Goal: Task Accomplishment & Management: Use online tool/utility

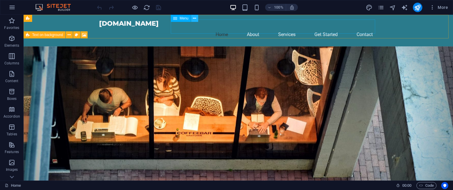
click at [195, 19] on icon at bounding box center [194, 18] width 3 height 6
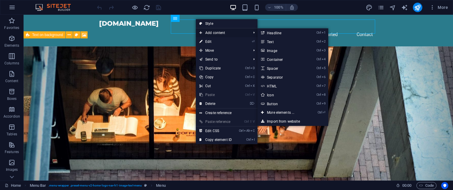
click at [249, 34] on span "Add content" at bounding box center [222, 32] width 53 height 9
click at [274, 40] on link "Ctrl 2 Text" at bounding box center [282, 41] width 49 height 9
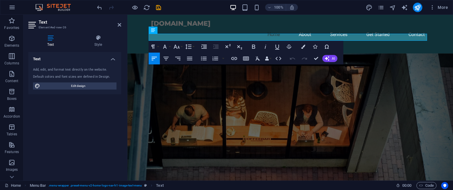
click at [353, 89] on figure at bounding box center [290, 134] width 326 height 163
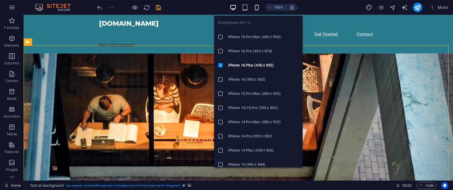
click at [254, 5] on icon "button" at bounding box center [256, 7] width 7 height 7
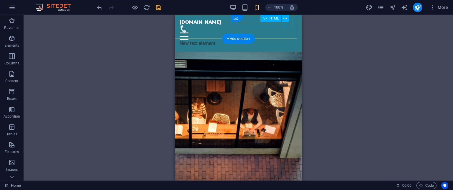
click at [289, 32] on div at bounding box center [238, 35] width 117 height 7
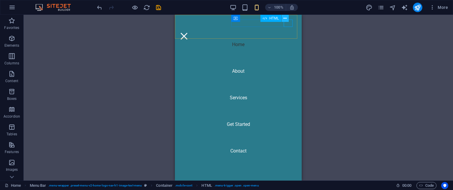
click at [287, 21] on button at bounding box center [285, 18] width 7 height 7
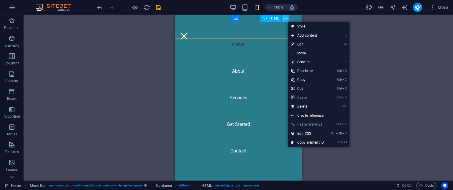
click at [287, 21] on button at bounding box center [285, 18] width 7 height 7
click at [320, 15] on div "Container H2 Text on background Container Menu Bar Container H2 Spacer Boxes Co…" at bounding box center [239, 98] width 430 height 166
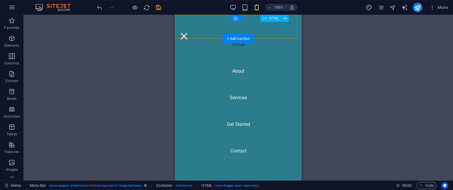
click at [189, 32] on div at bounding box center [184, 35] width 9 height 7
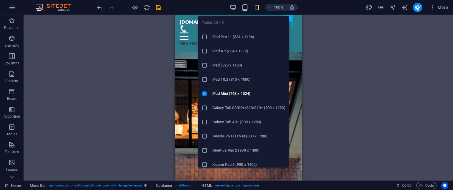
click at [243, 7] on icon "button" at bounding box center [245, 7] width 7 height 7
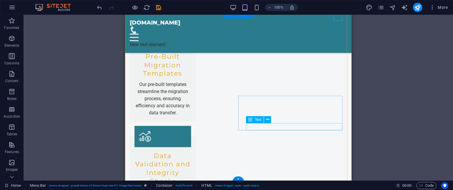
scroll to position [756, 0]
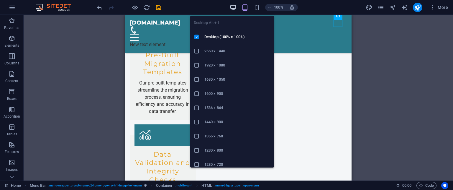
click at [233, 5] on icon "button" at bounding box center [233, 7] width 7 height 7
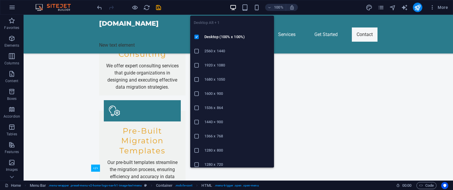
scroll to position [601, 0]
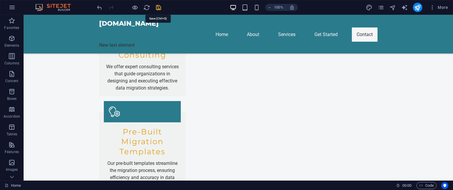
click at [157, 7] on icon "save" at bounding box center [158, 7] width 7 height 7
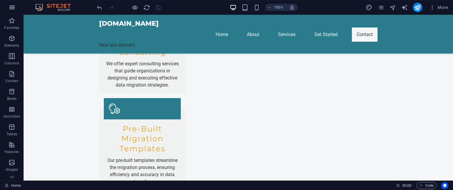
click at [13, 7] on icon "button" at bounding box center [12, 7] width 7 height 7
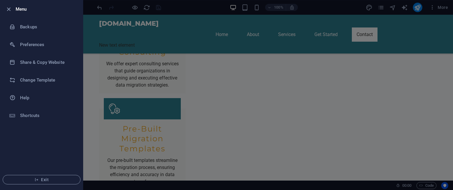
click at [131, 51] on div at bounding box center [226, 95] width 453 height 190
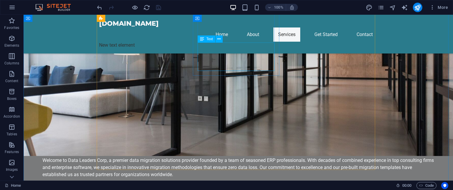
scroll to position [312, 0]
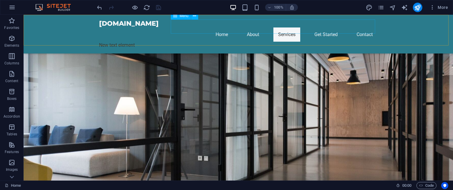
click at [219, 28] on nav "Home About Services Get Started Contact" at bounding box center [238, 34] width 279 height 14
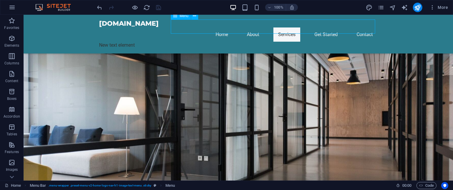
click at [218, 27] on nav "Home About Services Get Started Contact" at bounding box center [238, 34] width 279 height 14
click at [8, 40] on icon "button" at bounding box center [11, 38] width 7 height 7
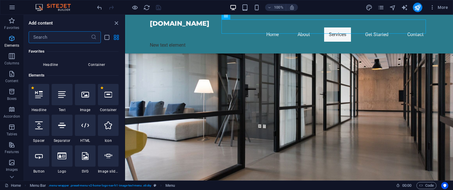
scroll to position [63, 0]
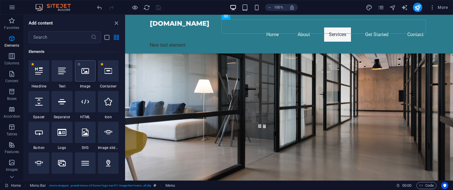
click at [88, 76] on div at bounding box center [85, 70] width 21 height 21
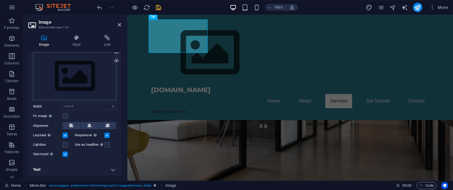
scroll to position [0, 0]
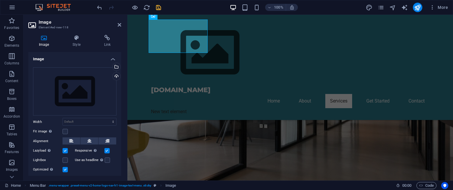
click at [114, 60] on h4 "Image" at bounding box center [74, 57] width 93 height 11
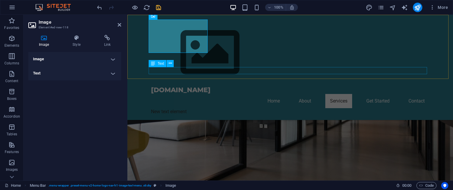
click at [160, 108] on div "New text element" at bounding box center [290, 111] width 279 height 7
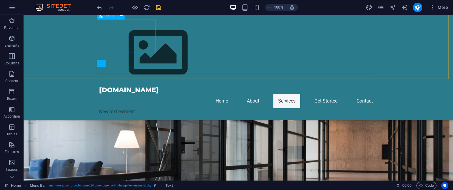
click at [132, 29] on figure at bounding box center [238, 52] width 279 height 66
click at [122, 16] on icon at bounding box center [121, 16] width 3 height 6
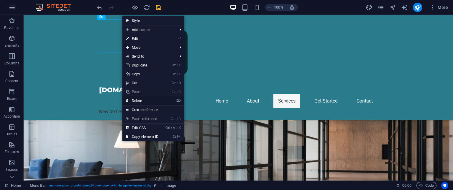
click at [145, 98] on link "⌦ Delete" at bounding box center [142, 100] width 40 height 9
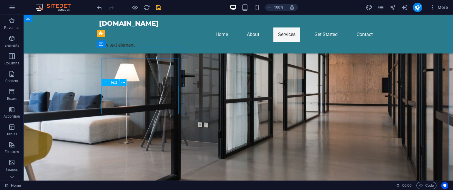
scroll to position [312, 0]
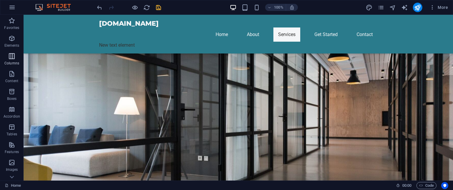
click at [12, 54] on icon "button" at bounding box center [11, 56] width 7 height 7
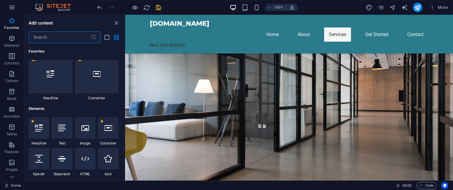
scroll to position [4, 0]
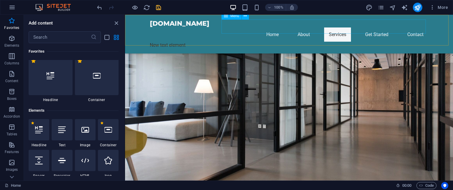
click at [300, 27] on nav "Home About Services Get Started Contact" at bounding box center [289, 34] width 279 height 14
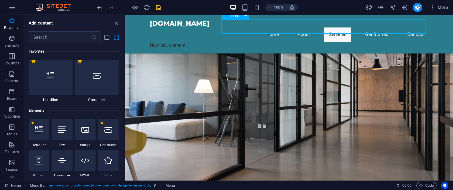
click at [306, 27] on nav "Home About Services Get Started Contact" at bounding box center [289, 34] width 279 height 14
click at [330, 27] on nav "Home About Services Get Started Contact" at bounding box center [289, 34] width 279 height 14
click at [245, 15] on icon at bounding box center [245, 16] width 3 height 6
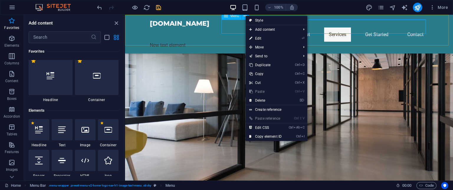
click at [233, 17] on span "Menu" at bounding box center [234, 16] width 9 height 4
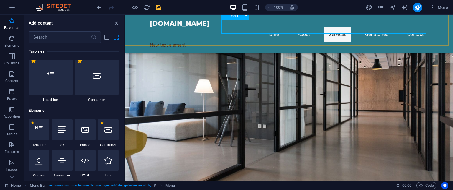
click at [229, 17] on div "Menu" at bounding box center [232, 15] width 20 height 7
click at [267, 27] on nav "Home About Services Get Started Contact" at bounding box center [289, 34] width 279 height 14
click at [118, 22] on icon "close panel" at bounding box center [116, 23] width 7 height 7
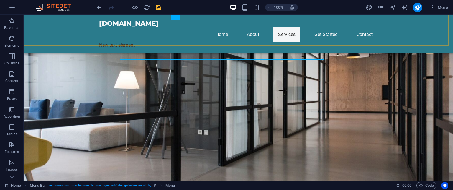
scroll to position [312, 0]
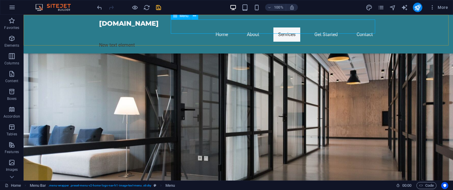
click at [254, 27] on nav "Home About Services Get Started Contact" at bounding box center [238, 34] width 279 height 14
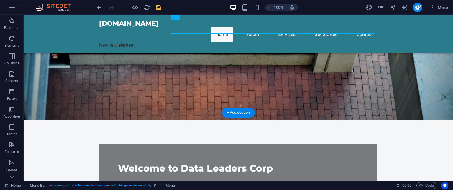
scroll to position [0, 0]
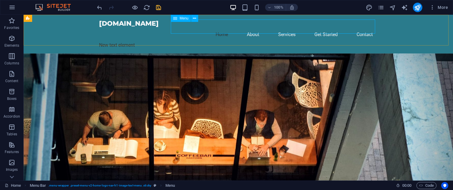
click at [176, 21] on icon at bounding box center [175, 18] width 4 height 7
click at [194, 19] on icon at bounding box center [194, 18] width 3 height 6
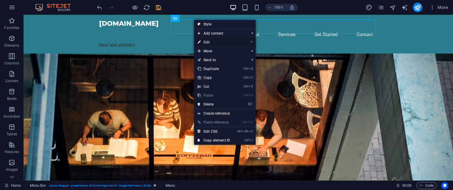
click at [205, 41] on link "⏎ Edit" at bounding box center [214, 42] width 40 height 9
select select
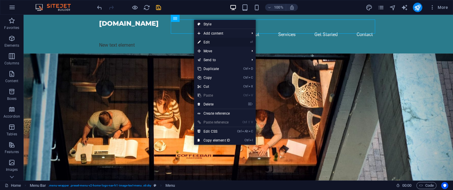
select select
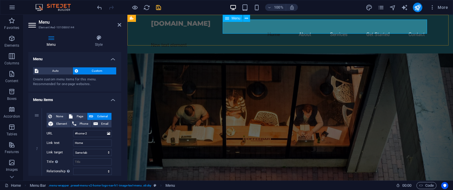
click at [302, 27] on nav "Home About Services Get Started Contact" at bounding box center [290, 34] width 279 height 14
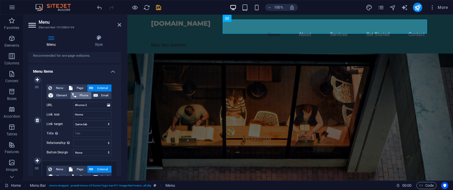
scroll to position [31, 0]
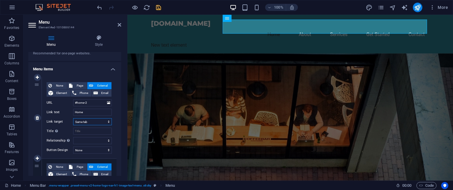
click at [87, 122] on select "New tab Same tab Overlay" at bounding box center [92, 121] width 39 height 7
click at [63, 125] on div "None Page External Element Phone Email Page Home Subpage Legal Notice Privacy E…" at bounding box center [79, 113] width 65 height 62
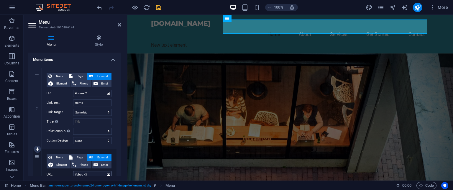
scroll to position [40, 0]
click at [78, 93] on input "#home-2" at bounding box center [92, 93] width 39 height 7
click at [109, 93] on icon at bounding box center [108, 93] width 3 height 6
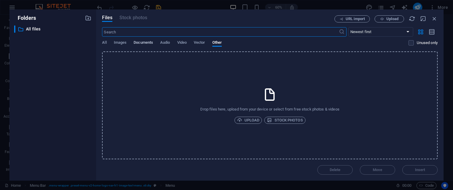
click at [142, 42] on span "Documents" at bounding box center [143, 43] width 19 height 8
click at [258, 118] on span "Upload" at bounding box center [248, 120] width 22 height 7
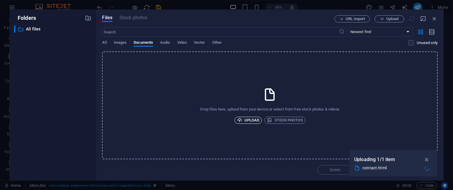
type input "https://cdn1.site-media.eu/images/0/19694007/contact-KEVt1cS54IkzjnDZhp8IBA.html"
select select
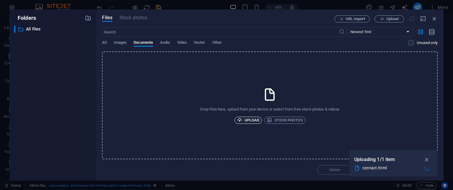
select select
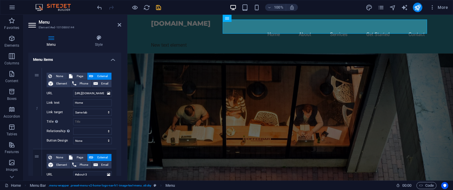
click at [112, 61] on h4 "Menu items" at bounding box center [74, 58] width 93 height 11
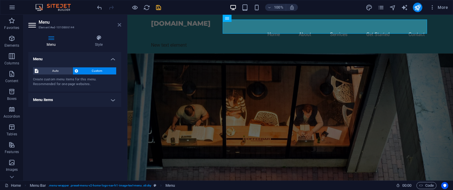
click at [119, 27] on icon at bounding box center [120, 24] width 4 height 5
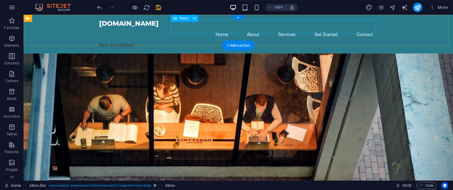
click at [219, 27] on nav "Home About Services Get Started Contact" at bounding box center [238, 34] width 279 height 14
click at [182, 53] on figure at bounding box center [239, 134] width 430 height 163
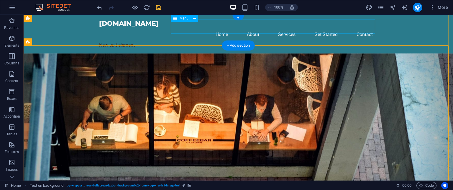
click at [216, 27] on nav "Home About Services Get Started Contact" at bounding box center [238, 34] width 279 height 14
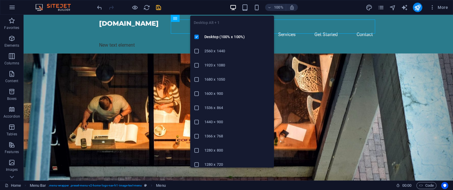
click at [235, 9] on icon "button" at bounding box center [233, 7] width 7 height 7
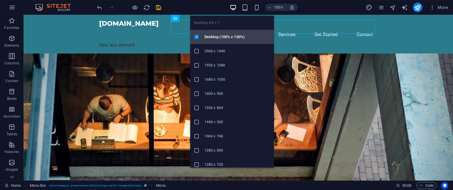
click at [224, 35] on h6 "Desktop (100% x 100%)" at bounding box center [237, 36] width 66 height 7
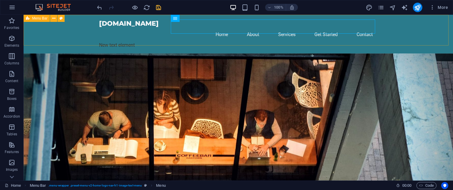
click at [30, 19] on div "Menu Bar" at bounding box center [37, 18] width 26 height 7
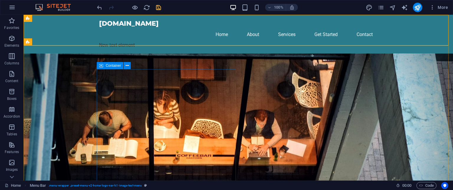
click at [114, 69] on div "Container" at bounding box center [110, 65] width 27 height 7
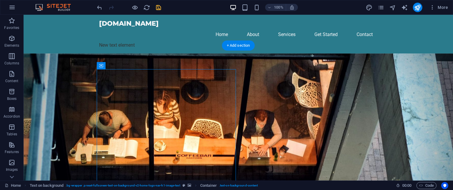
click at [73, 76] on figure at bounding box center [239, 150] width 430 height 194
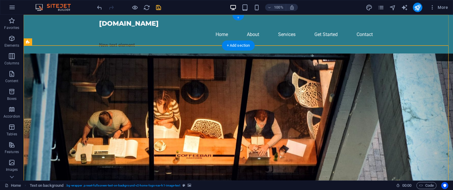
click at [238, 18] on div "+" at bounding box center [239, 17] width 12 height 5
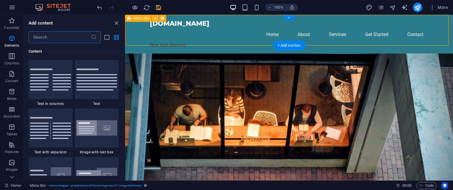
scroll to position [1032, 0]
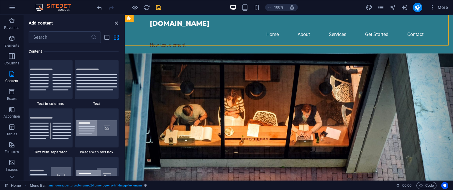
click at [116, 23] on icon "close panel" at bounding box center [116, 23] width 7 height 7
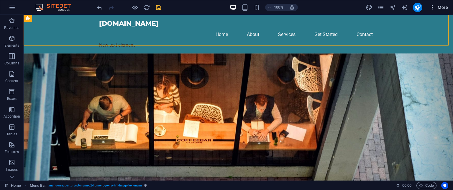
click at [432, 7] on icon "button" at bounding box center [433, 7] width 6 height 6
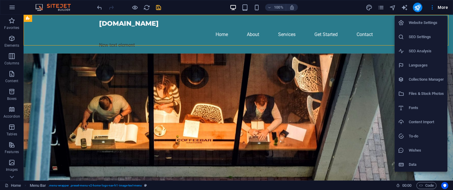
click at [399, 22] on icon at bounding box center [401, 23] width 6 height 6
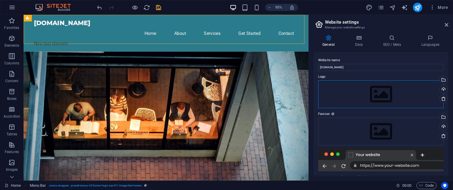
click at [352, 94] on div "Drag files here, click to choose files or select files from Files or our free s…" at bounding box center [380, 94] width 125 height 28
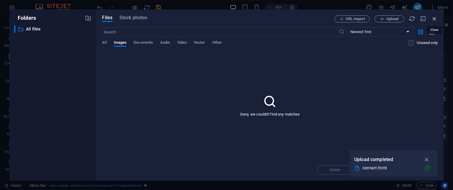
click at [433, 17] on icon "button" at bounding box center [434, 18] width 6 height 6
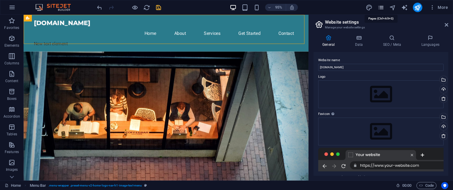
click at [382, 6] on icon "pages" at bounding box center [381, 7] width 7 height 7
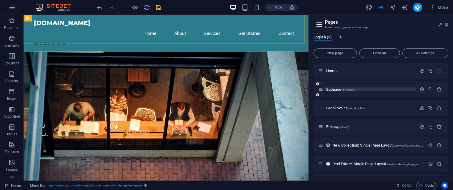
click at [341, 88] on span "Subpage /subpage" at bounding box center [340, 89] width 29 height 4
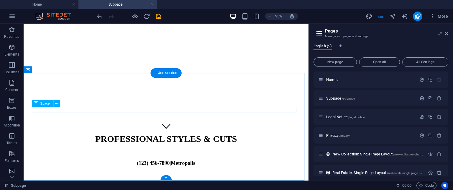
scroll to position [0, 0]
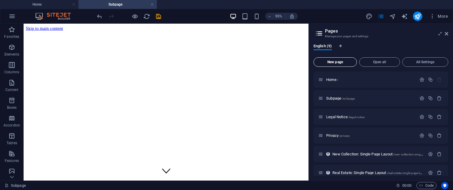
click at [336, 63] on span "New page" at bounding box center [335, 62] width 38 height 4
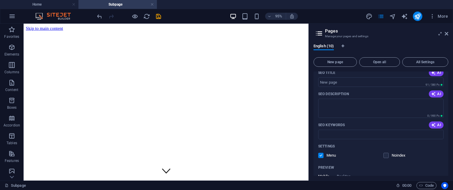
scroll to position [287, 0]
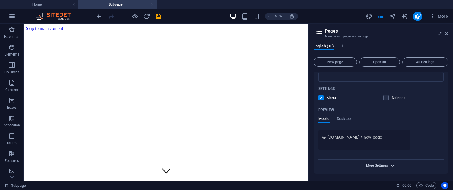
click at [381, 166] on span "More Settings" at bounding box center [377, 165] width 22 height 4
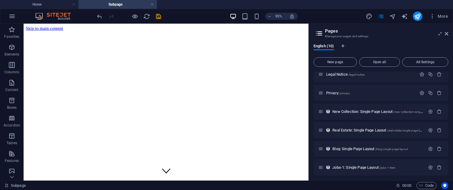
scroll to position [0, 0]
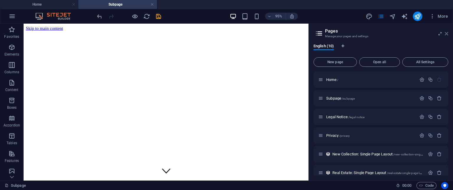
click at [447, 32] on icon at bounding box center [447, 33] width 4 height 5
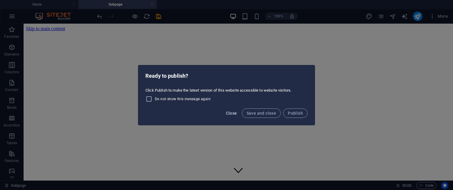
click at [236, 113] on span "Close" at bounding box center [231, 113] width 11 height 5
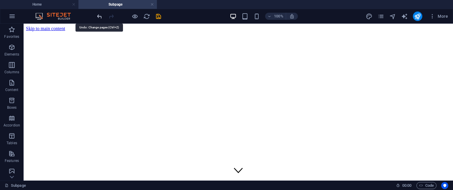
click at [99, 14] on icon "undo" at bounding box center [99, 16] width 7 height 7
click at [433, 17] on icon "button" at bounding box center [433, 16] width 6 height 6
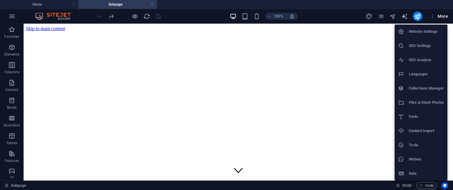
click at [56, 15] on div at bounding box center [226, 95] width 453 height 190
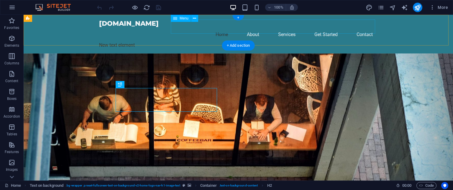
click at [368, 27] on nav "Home About Services Get Started Contact" at bounding box center [238, 34] width 279 height 14
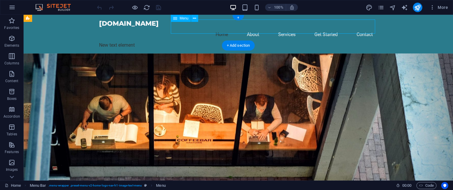
click at [368, 27] on nav "Home About Services Get Started Contact" at bounding box center [238, 34] width 279 height 14
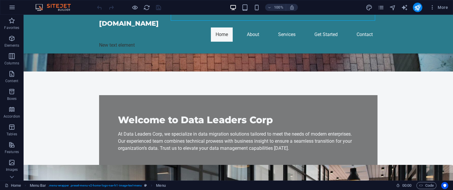
scroll to position [138, 0]
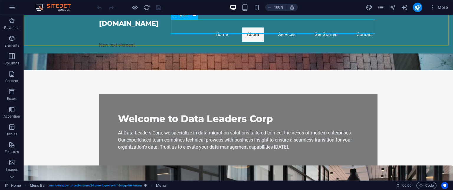
click at [332, 27] on nav "Home About Services Get Started Contact" at bounding box center [238, 34] width 279 height 14
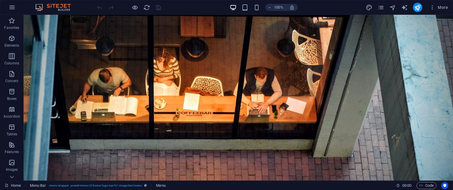
scroll to position [0, 0]
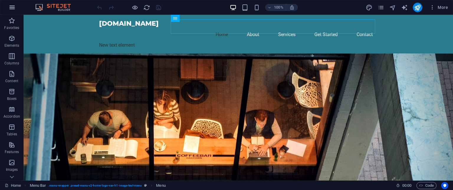
click at [14, 7] on icon "button" at bounding box center [12, 7] width 7 height 7
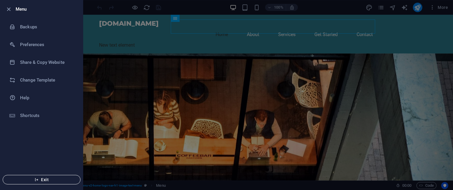
click at [45, 177] on span "Exit" at bounding box center [42, 179] width 68 height 5
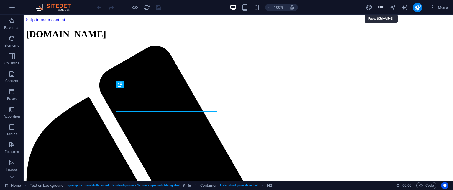
click at [382, 7] on icon "pages" at bounding box center [381, 7] width 7 height 7
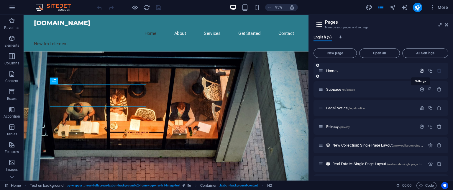
click at [420, 71] on icon "button" at bounding box center [422, 70] width 5 height 5
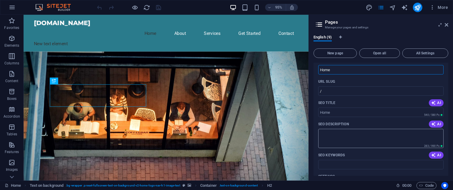
scroll to position [23, 0]
click at [413, 49] on button "All Settings" at bounding box center [425, 52] width 46 height 9
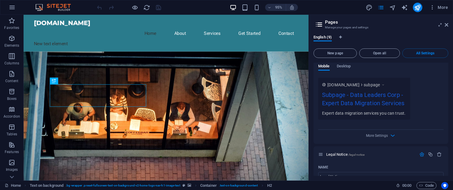
scroll to position [418, 0]
click at [444, 23] on h2 "Pages" at bounding box center [386, 21] width 123 height 5
click at [447, 24] on icon at bounding box center [447, 24] width 4 height 5
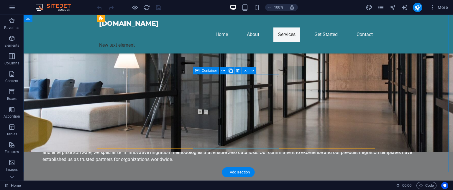
scroll to position [387, 0]
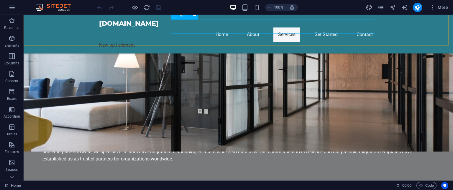
click at [320, 27] on nav "Home About Services Get Started Contact" at bounding box center [238, 34] width 279 height 14
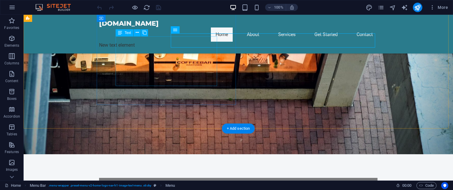
scroll to position [73, 0]
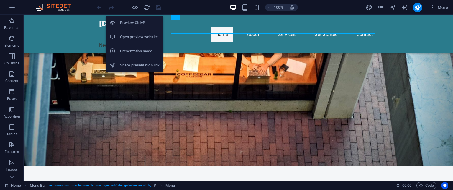
click at [132, 19] on h6 "Preview Ctrl+P" at bounding box center [140, 22] width 40 height 7
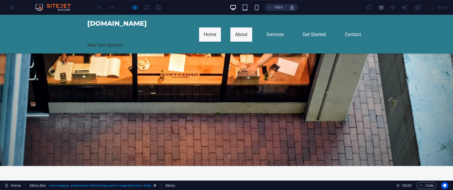
click at [240, 27] on link "About" at bounding box center [241, 34] width 22 height 14
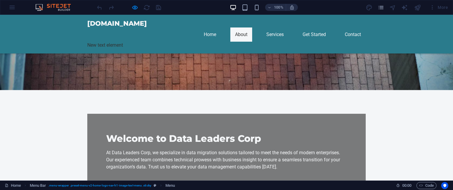
scroll to position [163, 0]
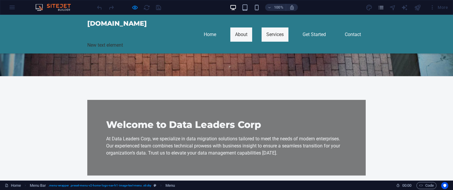
click at [274, 27] on link "Services" at bounding box center [275, 34] width 27 height 14
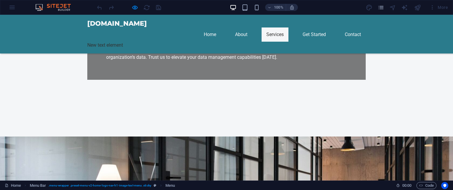
scroll to position [259, 0]
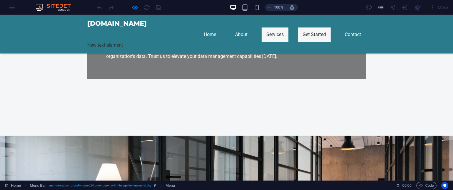
click at [307, 27] on link "Get Started" at bounding box center [314, 34] width 33 height 14
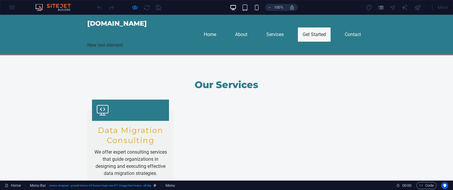
scroll to position [513, 0]
click at [346, 27] on link "Contact" at bounding box center [353, 34] width 26 height 14
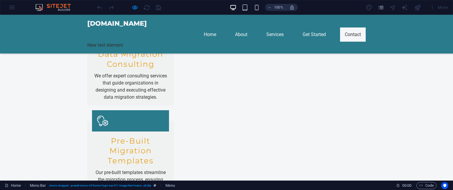
scroll to position [601, 0]
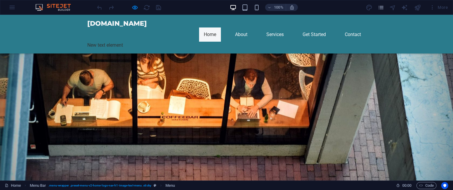
scroll to position [16, 0]
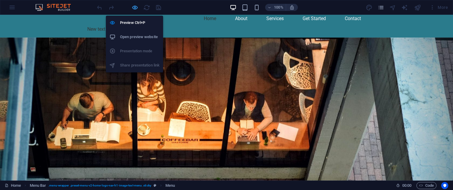
click at [132, 9] on icon "button" at bounding box center [135, 7] width 7 height 7
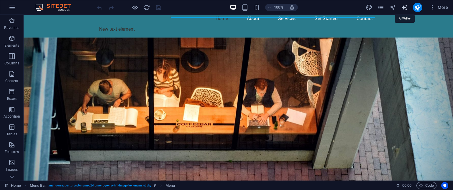
click at [404, 8] on icon "text_generator" at bounding box center [404, 7] width 7 height 7
select select "English"
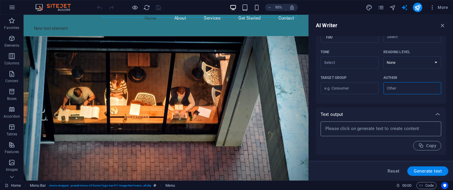
scroll to position [0, 0]
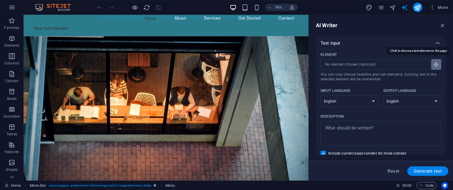
click at [437, 64] on icon "button" at bounding box center [436, 64] width 5 height 5
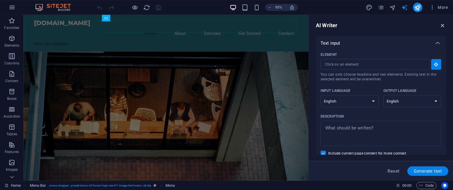
click at [443, 24] on icon "button" at bounding box center [443, 25] width 6 height 6
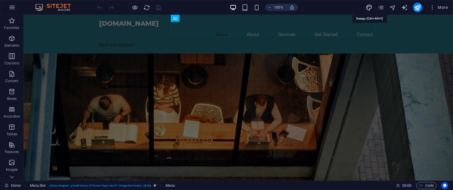
click at [371, 6] on icon "design" at bounding box center [369, 7] width 7 height 7
select select "px"
select select "200"
select select "px"
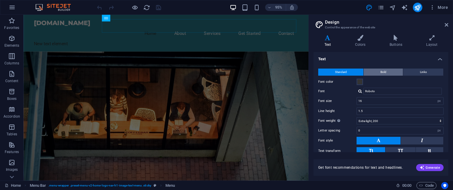
click at [375, 69] on button "Bold" at bounding box center [383, 71] width 39 height 7
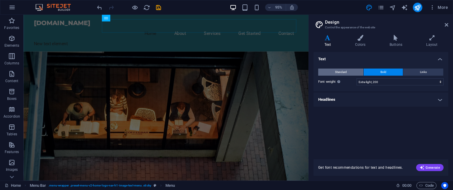
click at [350, 72] on button "Standard" at bounding box center [340, 71] width 45 height 7
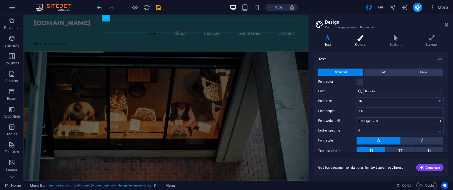
click at [361, 42] on h4 "Colors" at bounding box center [361, 41] width 35 height 12
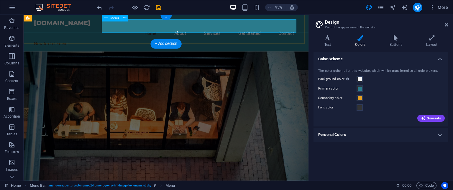
click at [183, 27] on nav "Home About Services Get Started Contact" at bounding box center [174, 34] width 279 height 14
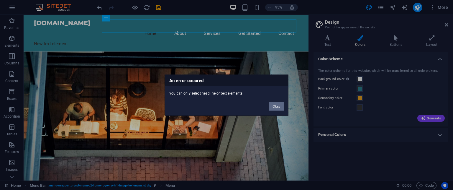
drag, startPoint x: 150, startPoint y: 24, endPoint x: 275, endPoint y: 104, distance: 148.3
click at [275, 104] on div "An error occured You can only select headline or text elements Okay" at bounding box center [226, 95] width 453 height 190
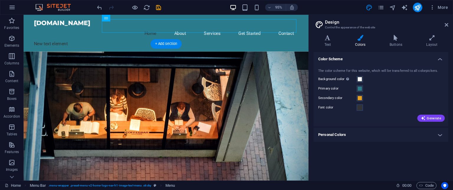
click at [288, 108] on figure at bounding box center [174, 134] width 300 height 163
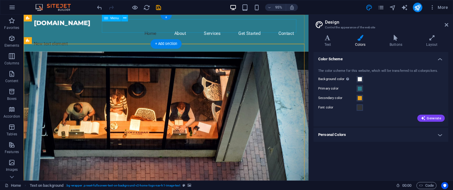
click at [153, 27] on nav "Home About Services Get Started Contact" at bounding box center [174, 34] width 279 height 14
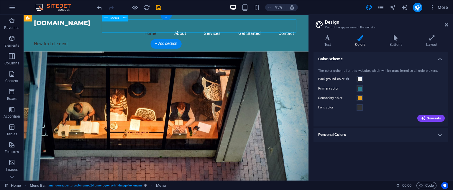
click at [186, 27] on nav "Home About Services Get Started Contact" at bounding box center [174, 34] width 279 height 14
click at [359, 38] on icon at bounding box center [360, 38] width 32 height 6
click at [186, 27] on nav "Home About Services Get Started Contact" at bounding box center [174, 34] width 279 height 14
click at [430, 186] on span "Code" at bounding box center [426, 185] width 15 height 7
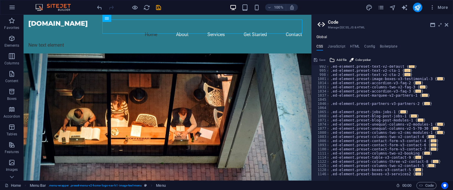
scroll to position [372, 0]
click at [337, 59] on span "Add file" at bounding box center [342, 59] width 10 height 7
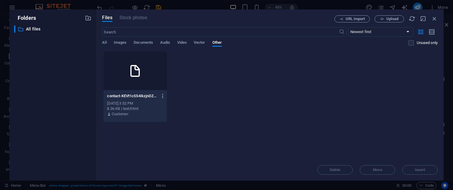
click at [163, 95] on icon "button" at bounding box center [163, 95] width 6 height 5
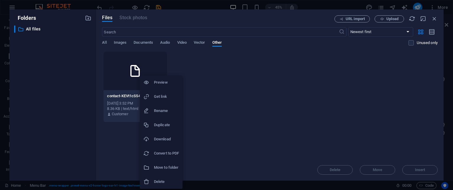
click at [157, 176] on li "Delete" at bounding box center [161, 181] width 43 height 14
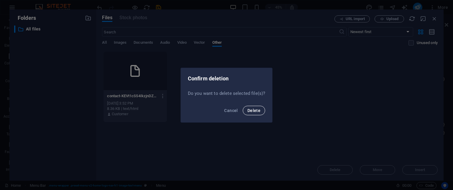
click at [258, 112] on span "Delete" at bounding box center [254, 110] width 13 height 5
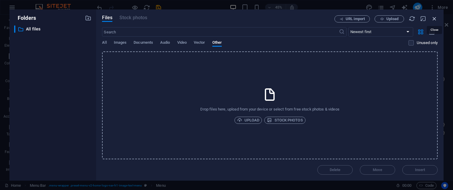
click at [433, 19] on icon "button" at bounding box center [434, 18] width 6 height 6
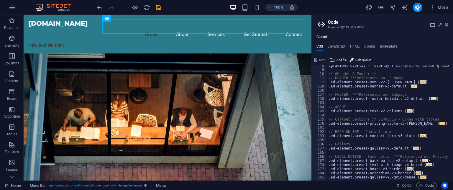
scroll to position [27, 0]
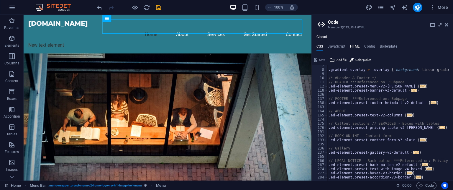
click at [351, 44] on h4 "HTML" at bounding box center [355, 47] width 10 height 6
type textarea "<a href="#main-content" class="wv-link-content button">Skip to main content</a>"
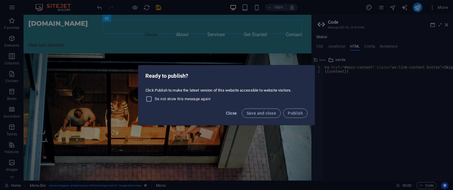
click at [229, 112] on span "Close" at bounding box center [231, 113] width 11 height 5
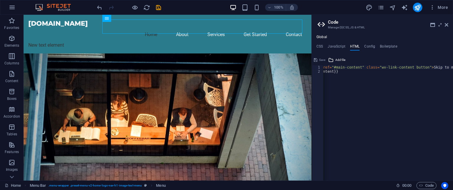
scroll to position [0, 0]
click at [387, 47] on h4 "Boilerplate" at bounding box center [388, 47] width 17 height 6
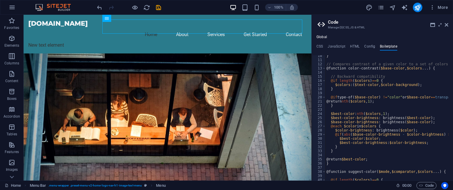
scroll to position [6, 0]
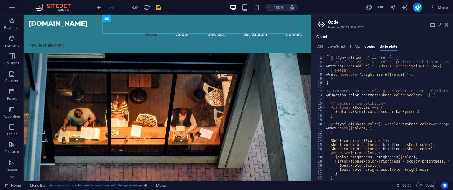
click at [369, 48] on h4 "Config" at bounding box center [369, 47] width 11 height 6
type textarea "$color-background: #F4F6F8;"
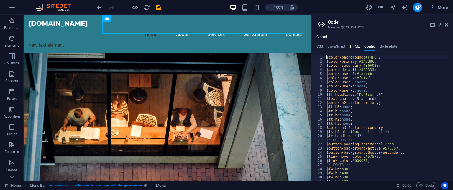
click at [353, 47] on h4 "HTML" at bounding box center [355, 47] width 10 height 6
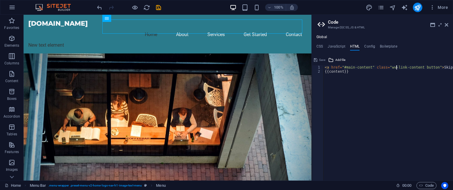
click at [395, 66] on div "< a href = "#main-content" class = "wv-link-content button" > Skip to main cont…" at bounding box center [403, 124] width 159 height 119
type textarea "{{content}}"
click at [446, 25] on icon at bounding box center [447, 24] width 4 height 5
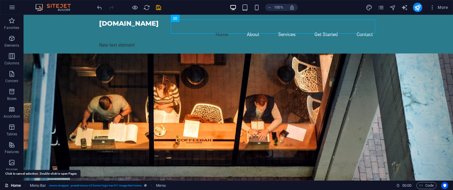
click at [16, 184] on link "Home" at bounding box center [13, 185] width 16 height 7
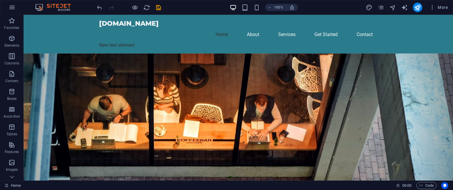
click at [63, 4] on img at bounding box center [56, 7] width 44 height 7
click at [14, 8] on icon "button" at bounding box center [12, 7] width 7 height 7
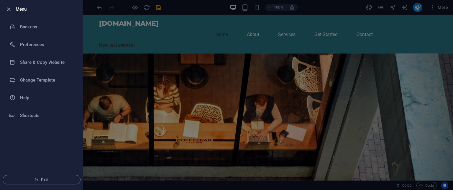
click at [123, 86] on div at bounding box center [226, 95] width 453 height 190
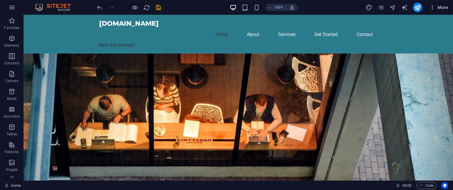
click at [433, 9] on icon "button" at bounding box center [433, 7] width 6 height 6
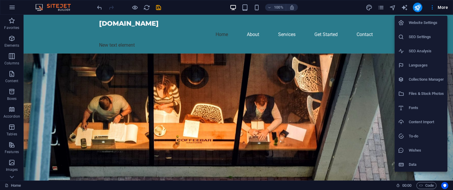
click at [368, 59] on div at bounding box center [226, 95] width 453 height 190
